Goal: Navigation & Orientation: Find specific page/section

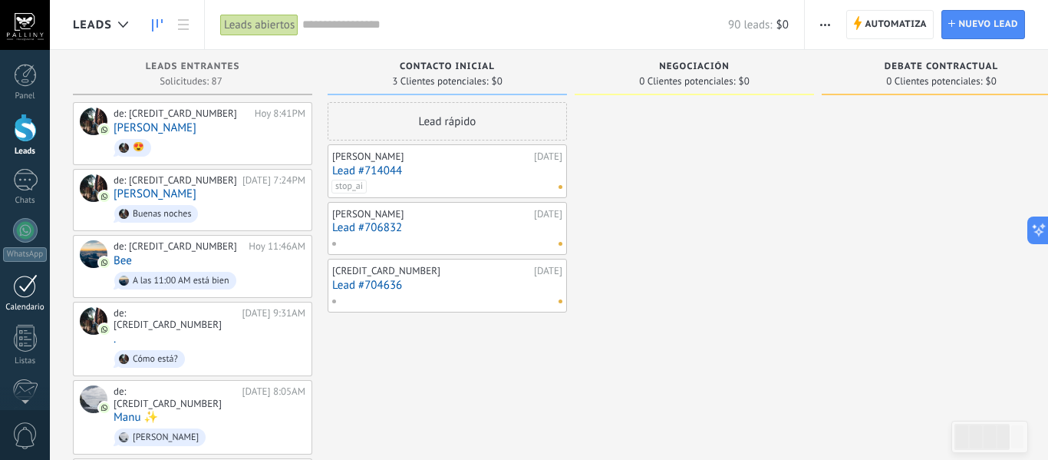
click at [28, 297] on div at bounding box center [25, 286] width 25 height 24
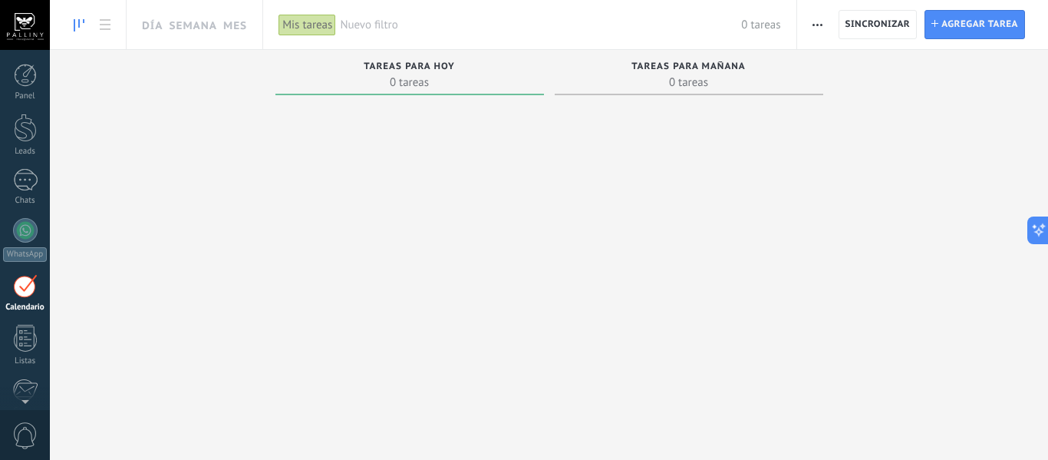
scroll to position [45, 0]
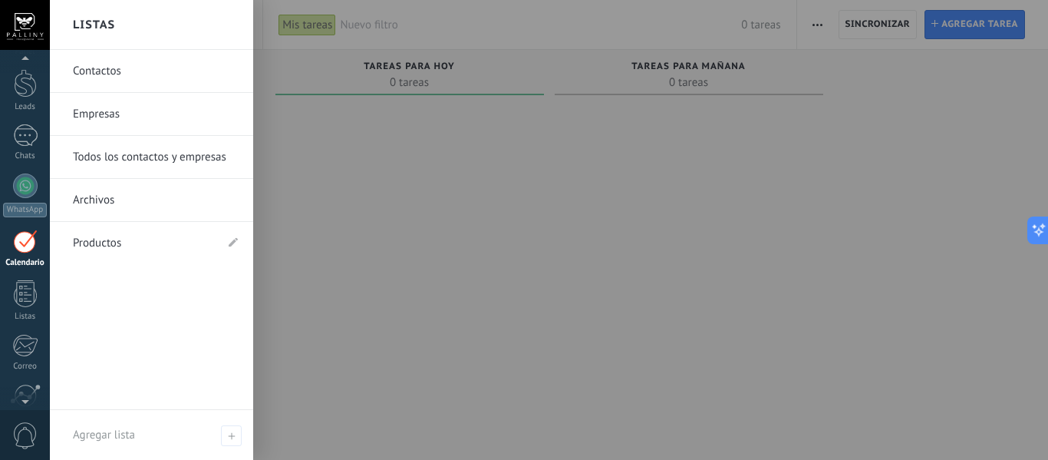
click at [163, 75] on link "Contactos" at bounding box center [155, 71] width 165 height 43
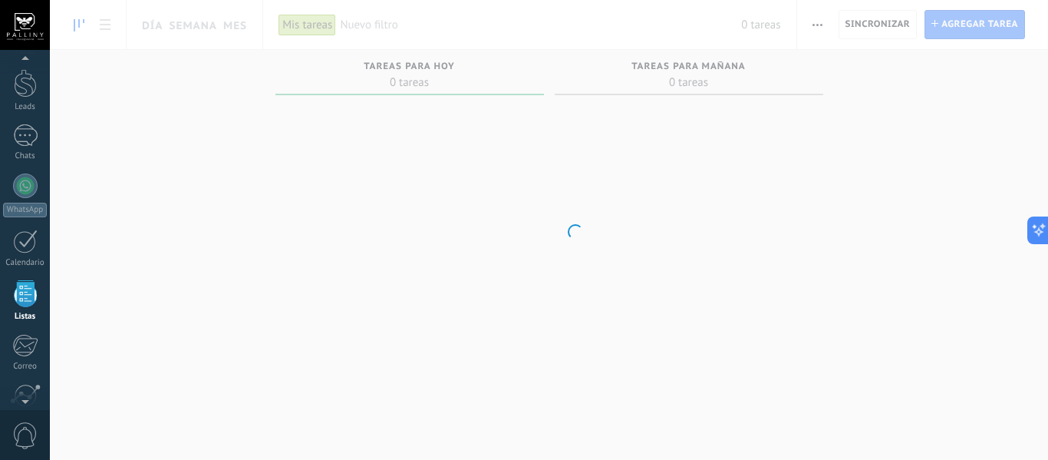
scroll to position [95, 0]
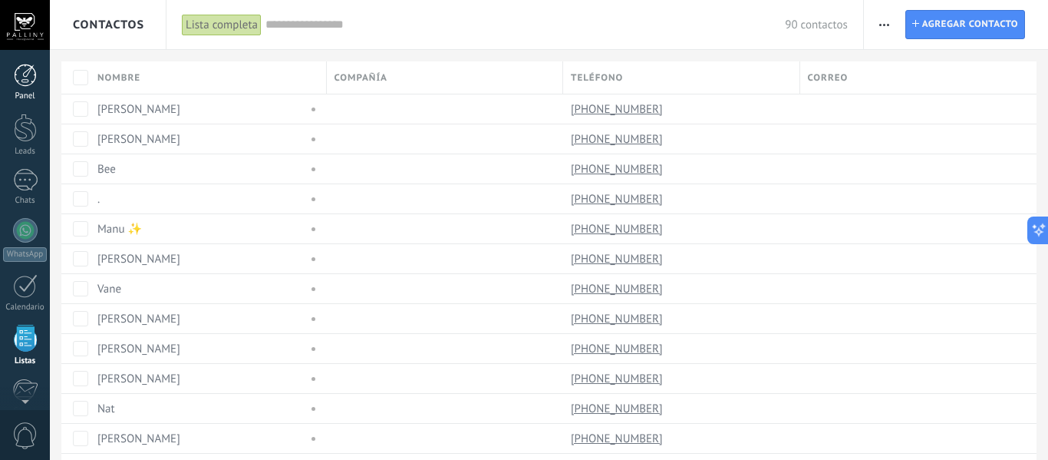
click at [31, 86] on div at bounding box center [25, 75] width 23 height 23
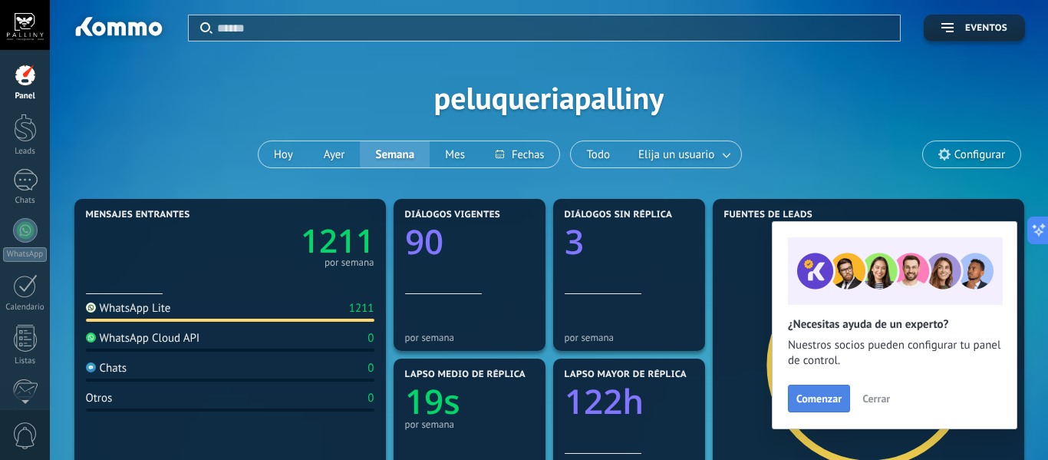
click at [820, 408] on button "Comenzar" at bounding box center [819, 399] width 62 height 28
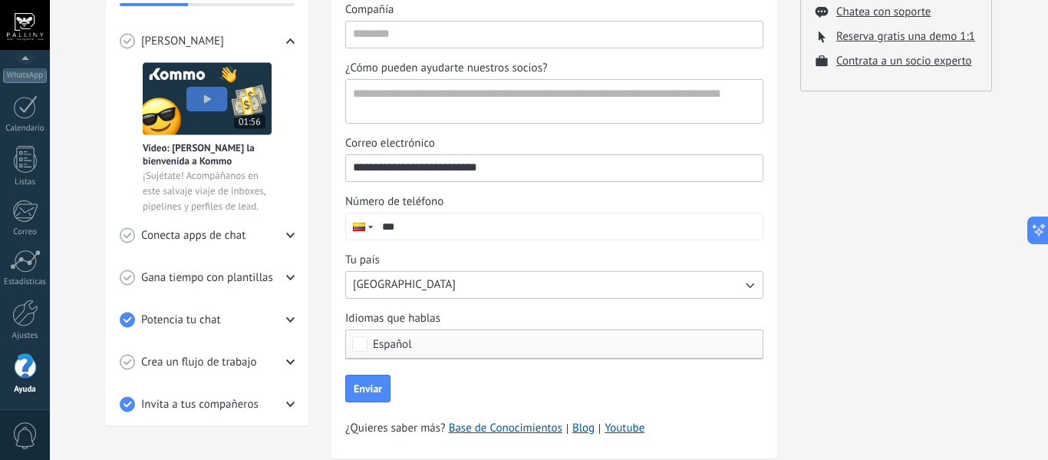
scroll to position [284, 0]
